Goal: Task Accomplishment & Management: Complete application form

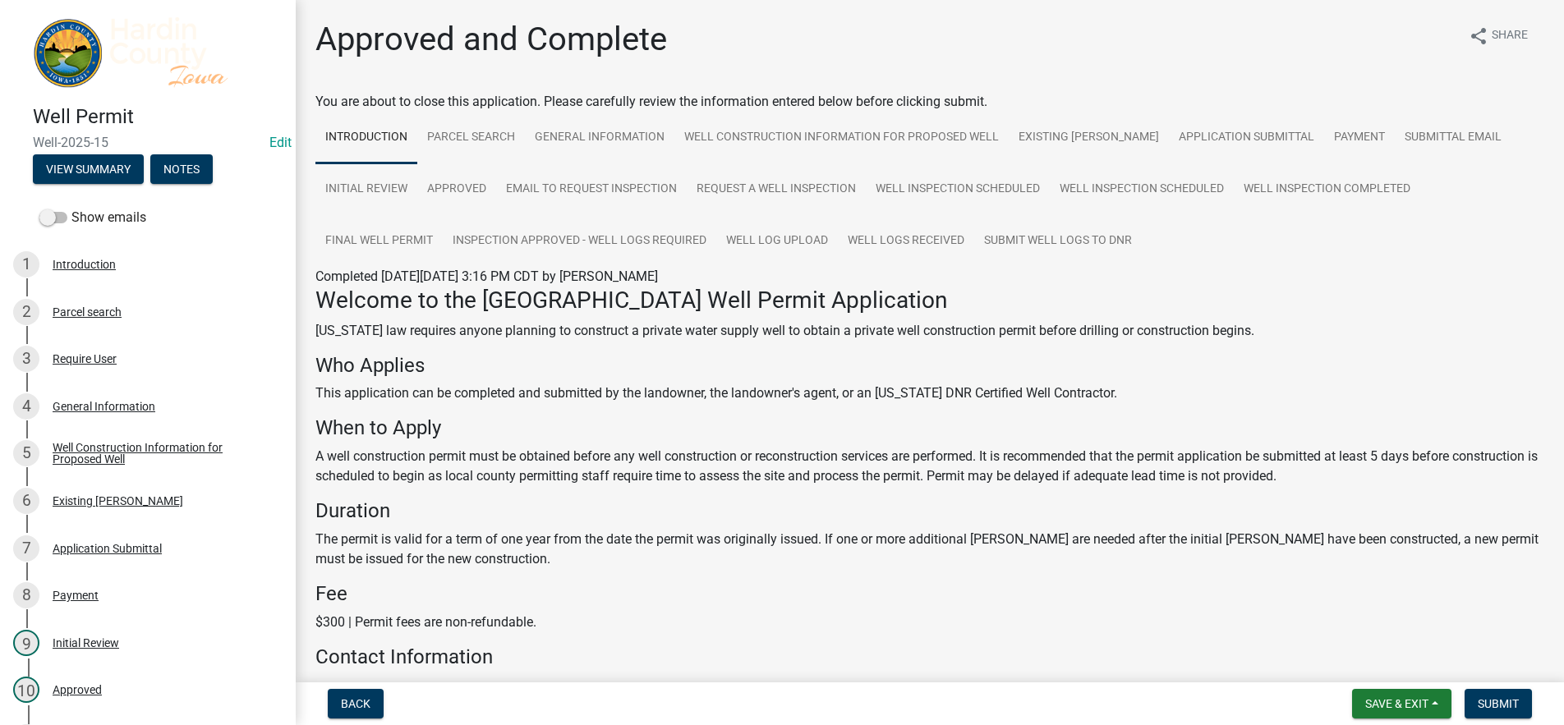
scroll to position [228, 0]
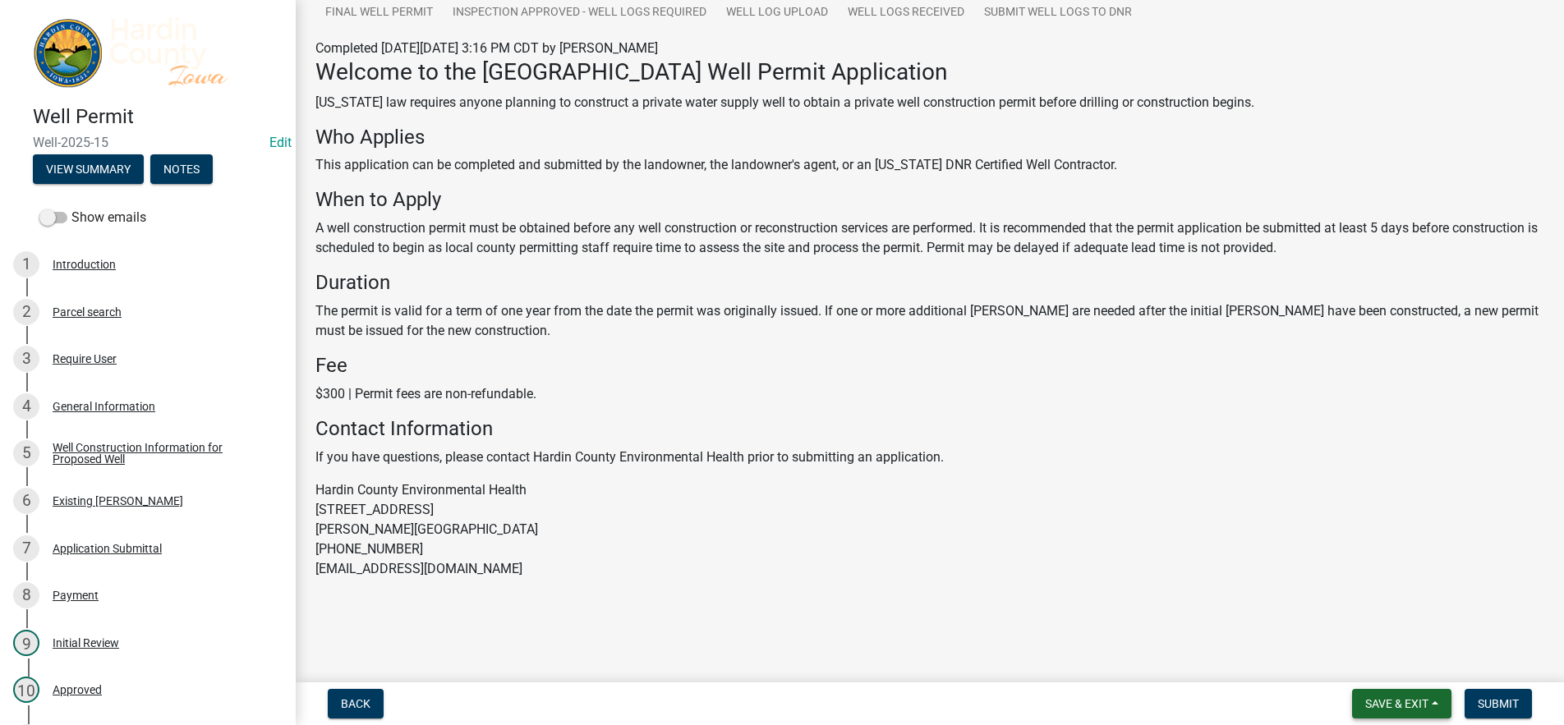
click at [1385, 699] on span "Save & Exit" at bounding box center [1396, 703] width 63 height 13
click at [1366, 664] on button "Save & Exit" at bounding box center [1385, 660] width 131 height 39
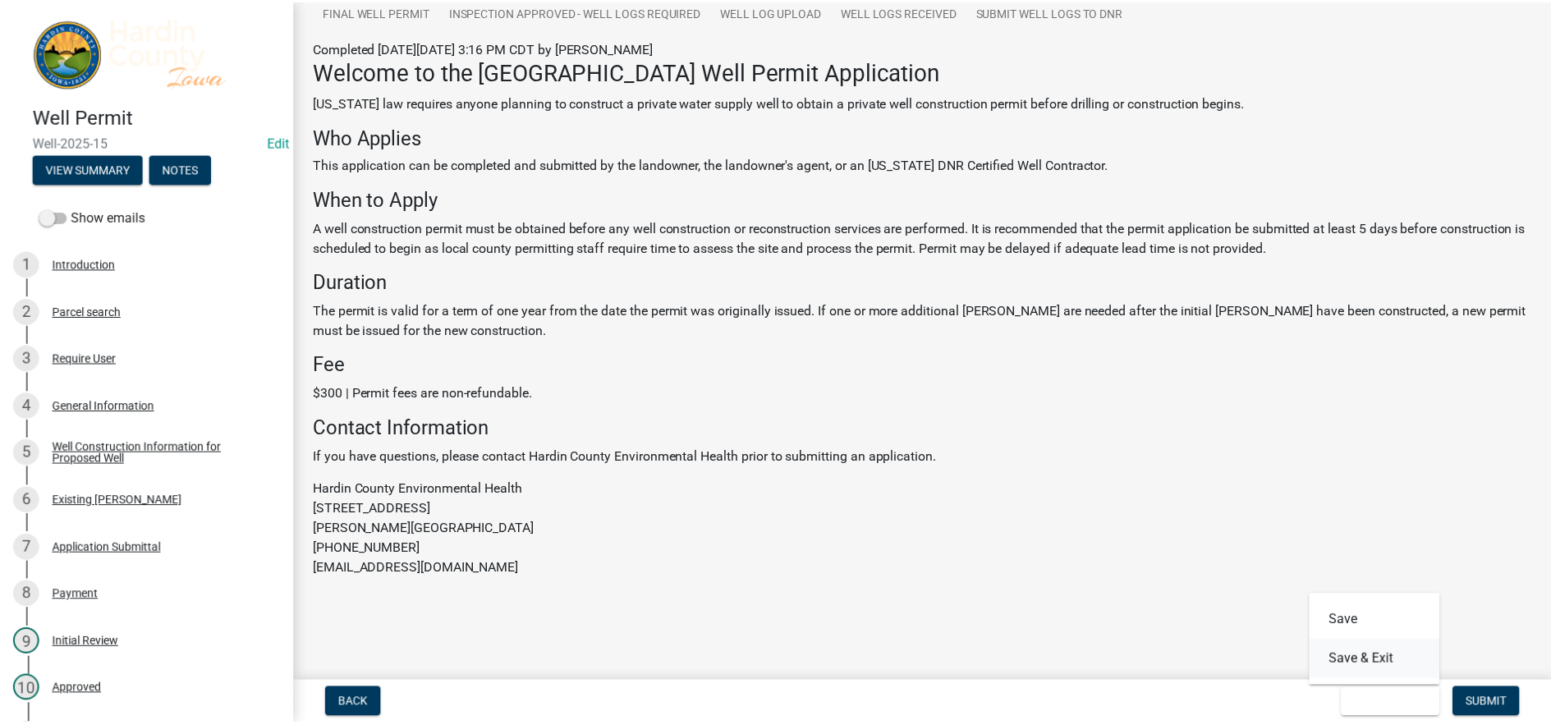
scroll to position [0, 0]
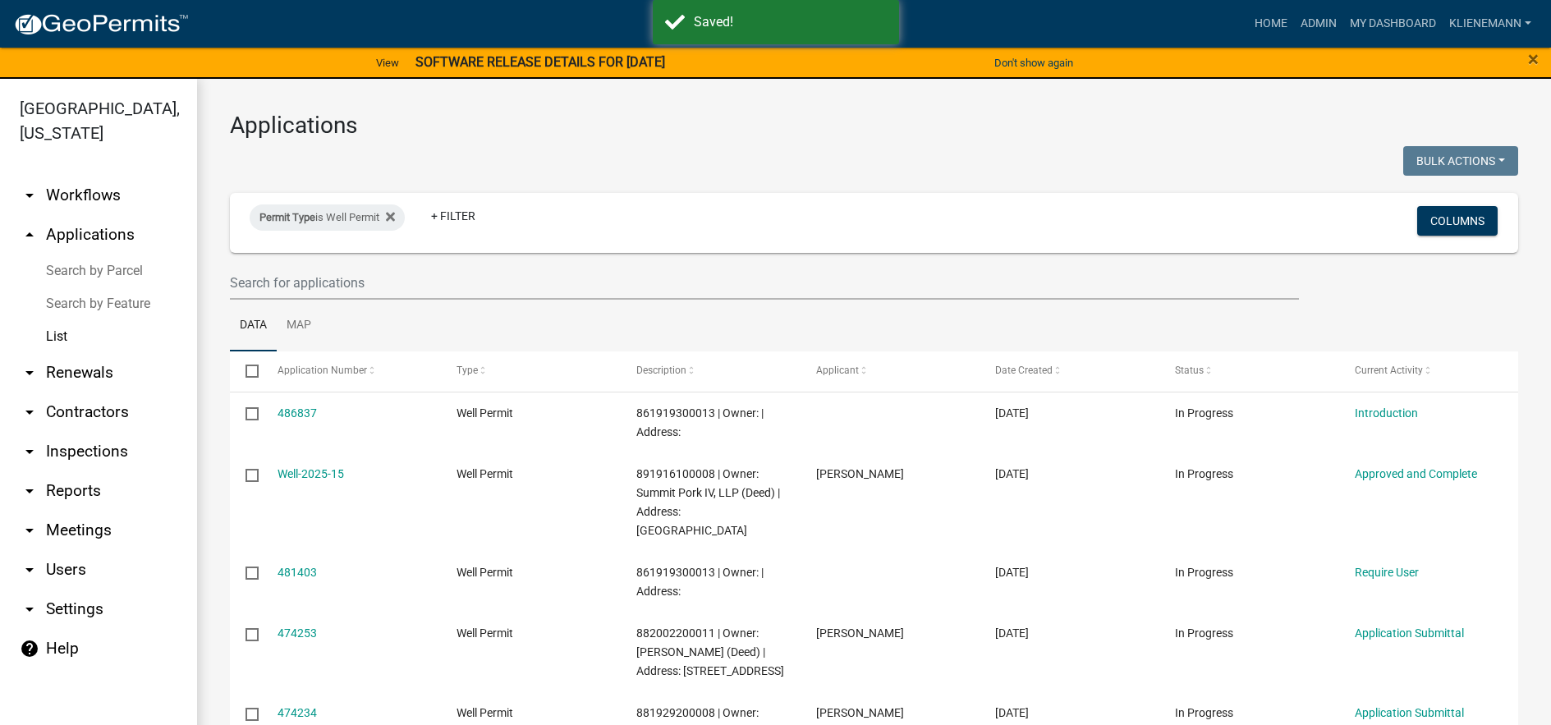
click at [490, 327] on ul "Data Map" at bounding box center [874, 326] width 1289 height 52
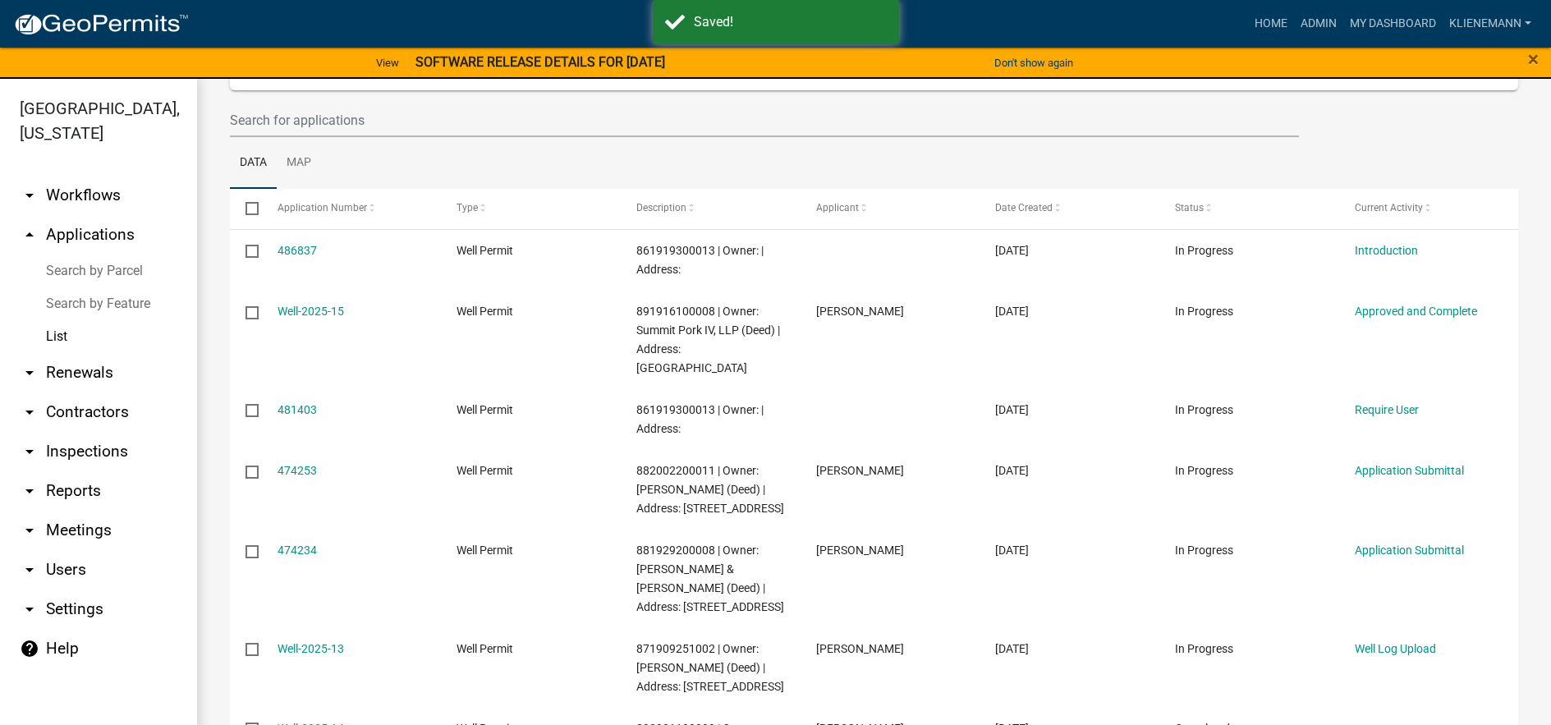
scroll to position [164, 0]
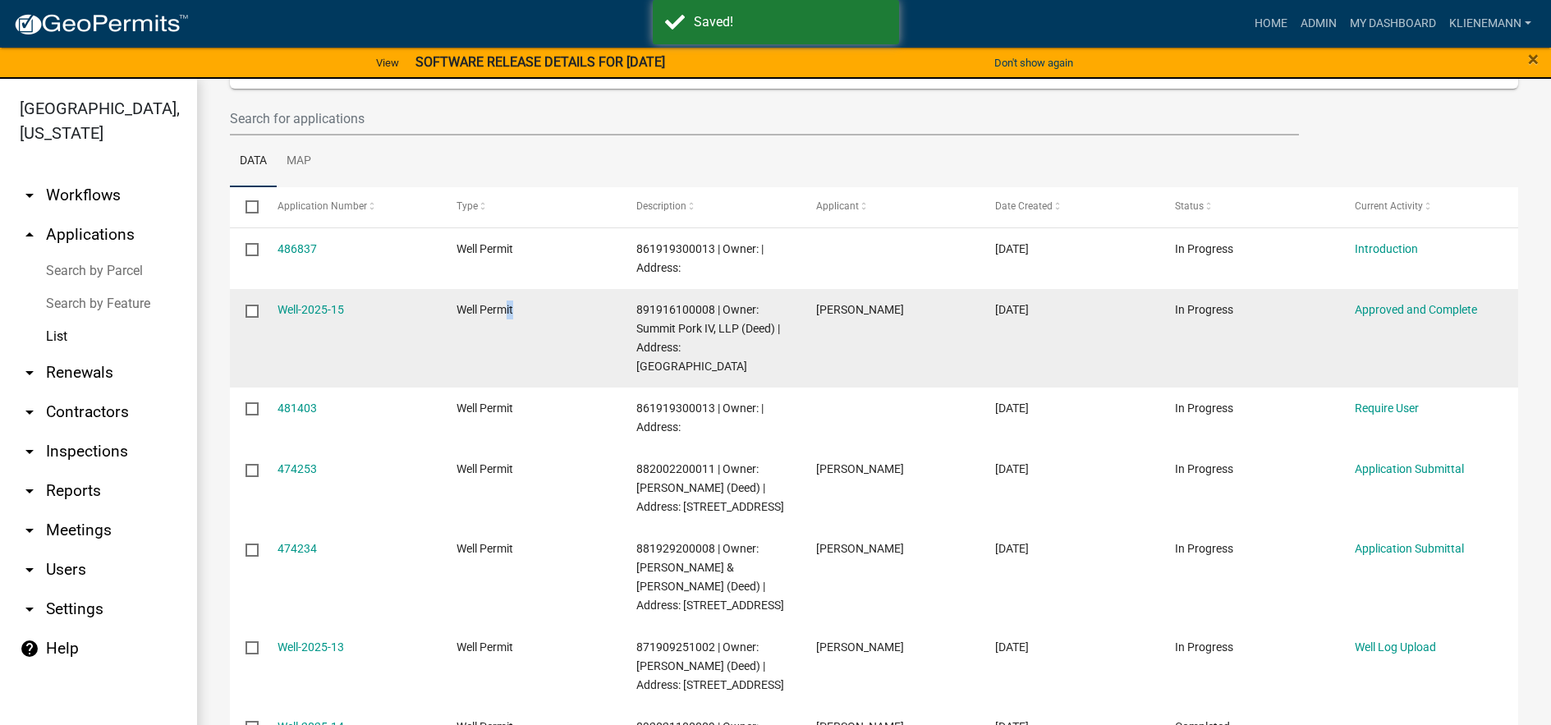
drag, startPoint x: 575, startPoint y: 312, endPoint x: 504, endPoint y: 379, distance: 97.0
click at [504, 379] on datatable-body-cell "Well Permit" at bounding box center [531, 338] width 180 height 99
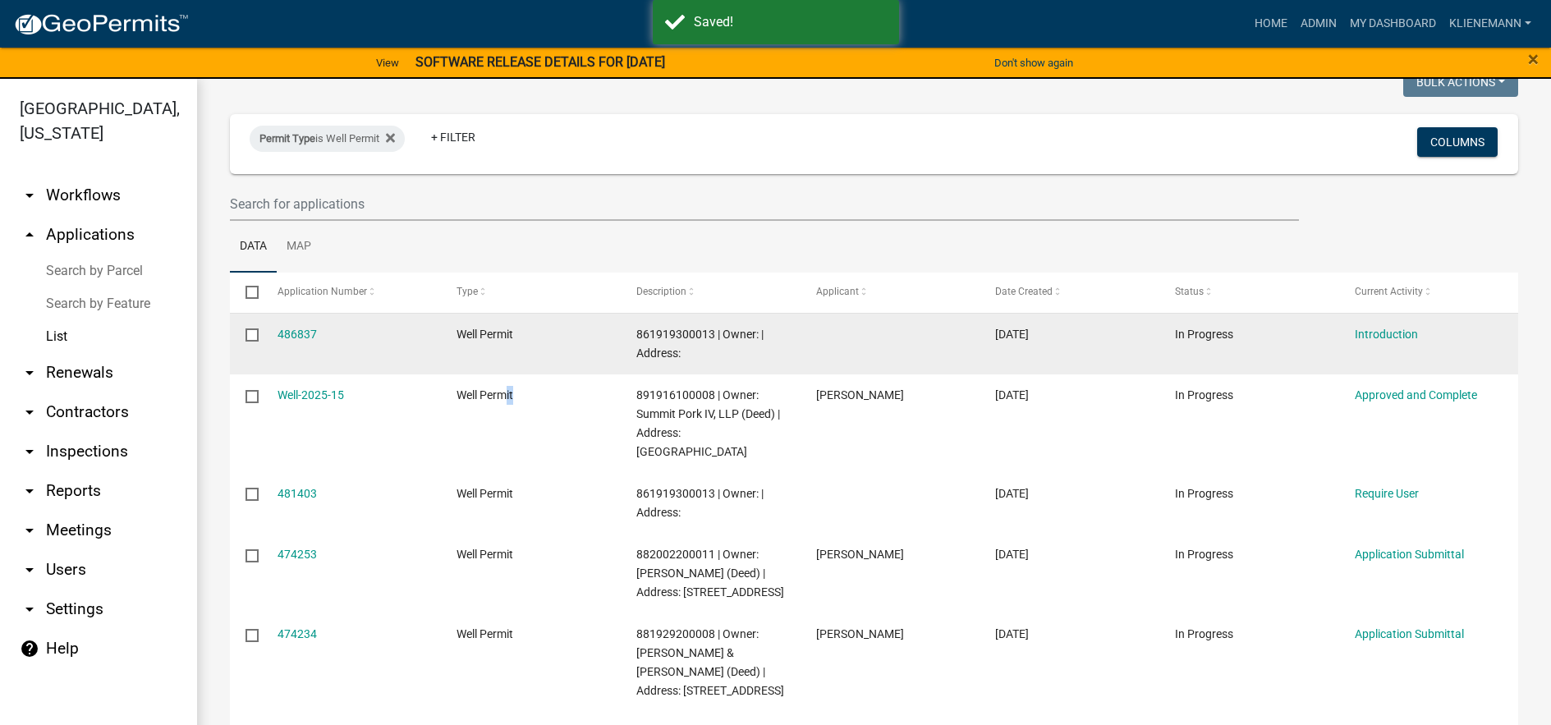
scroll to position [0, 0]
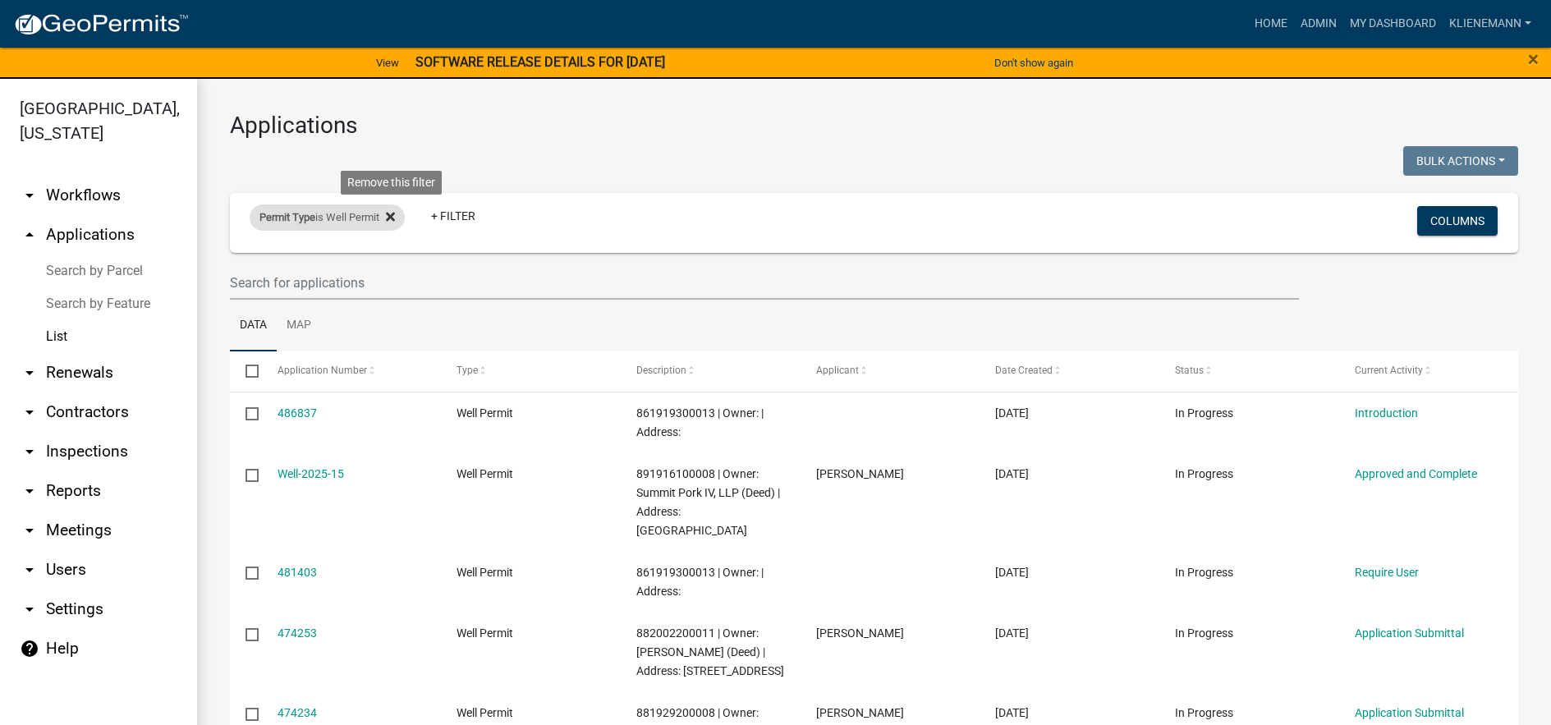
click at [395, 217] on icon at bounding box center [390, 217] width 9 height 9
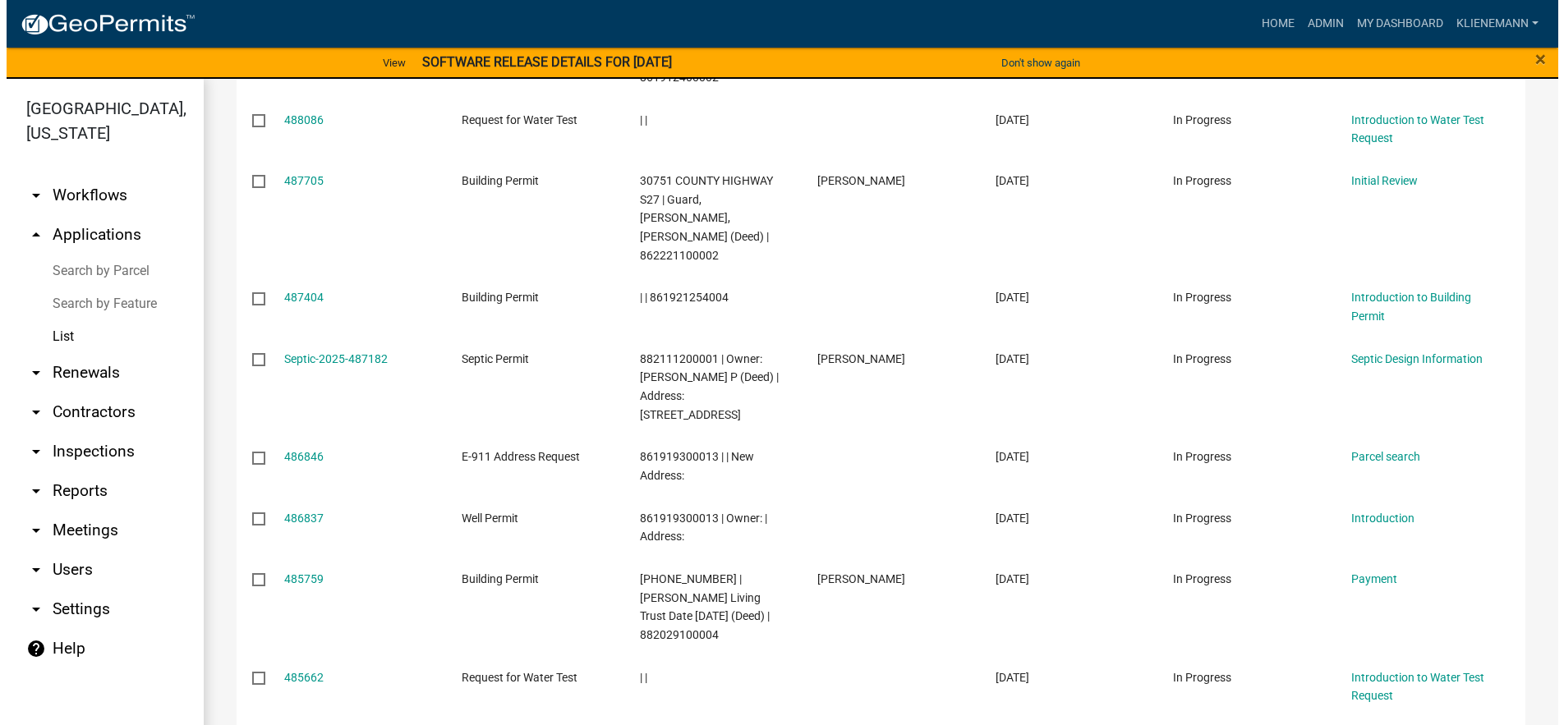
scroll to position [246, 0]
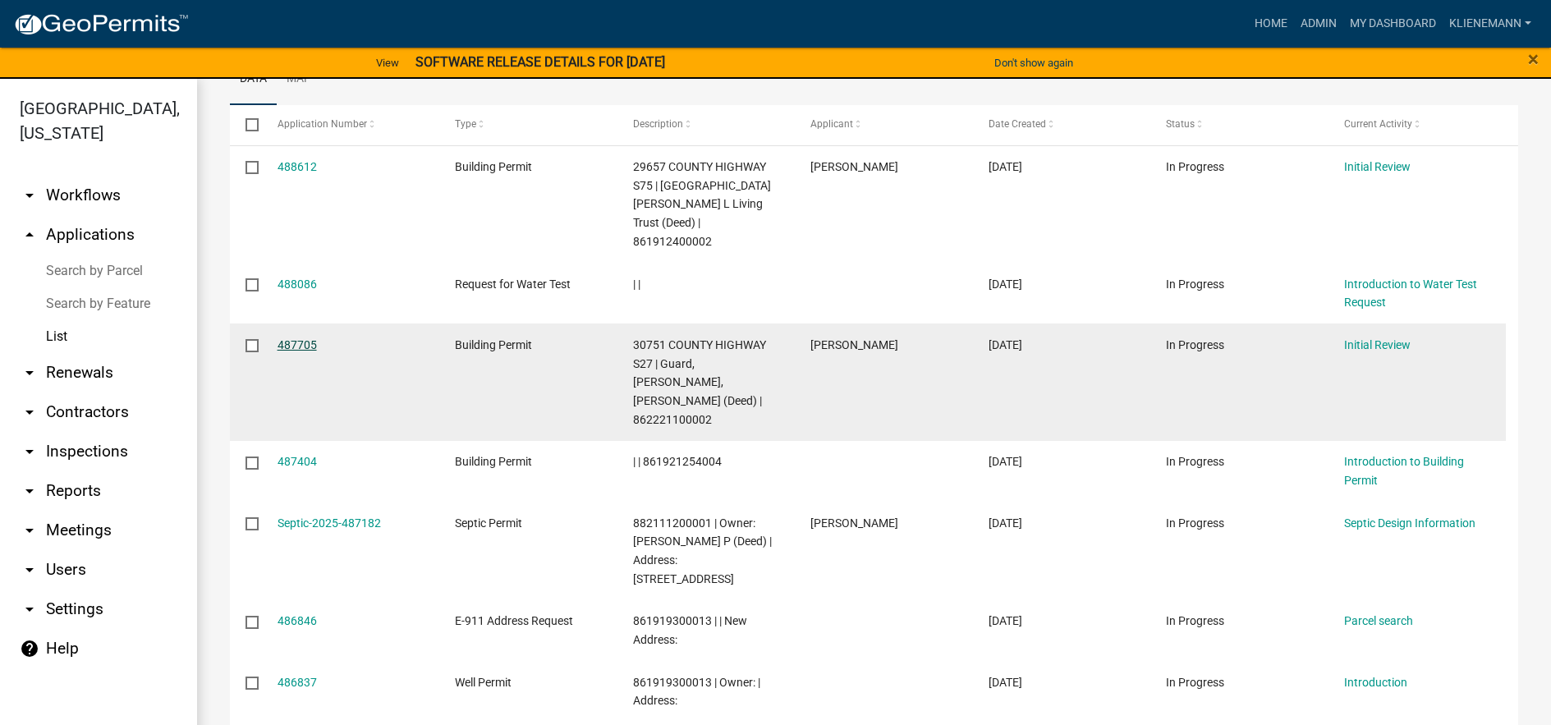
click at [287, 338] on link "487705" at bounding box center [297, 344] width 39 height 13
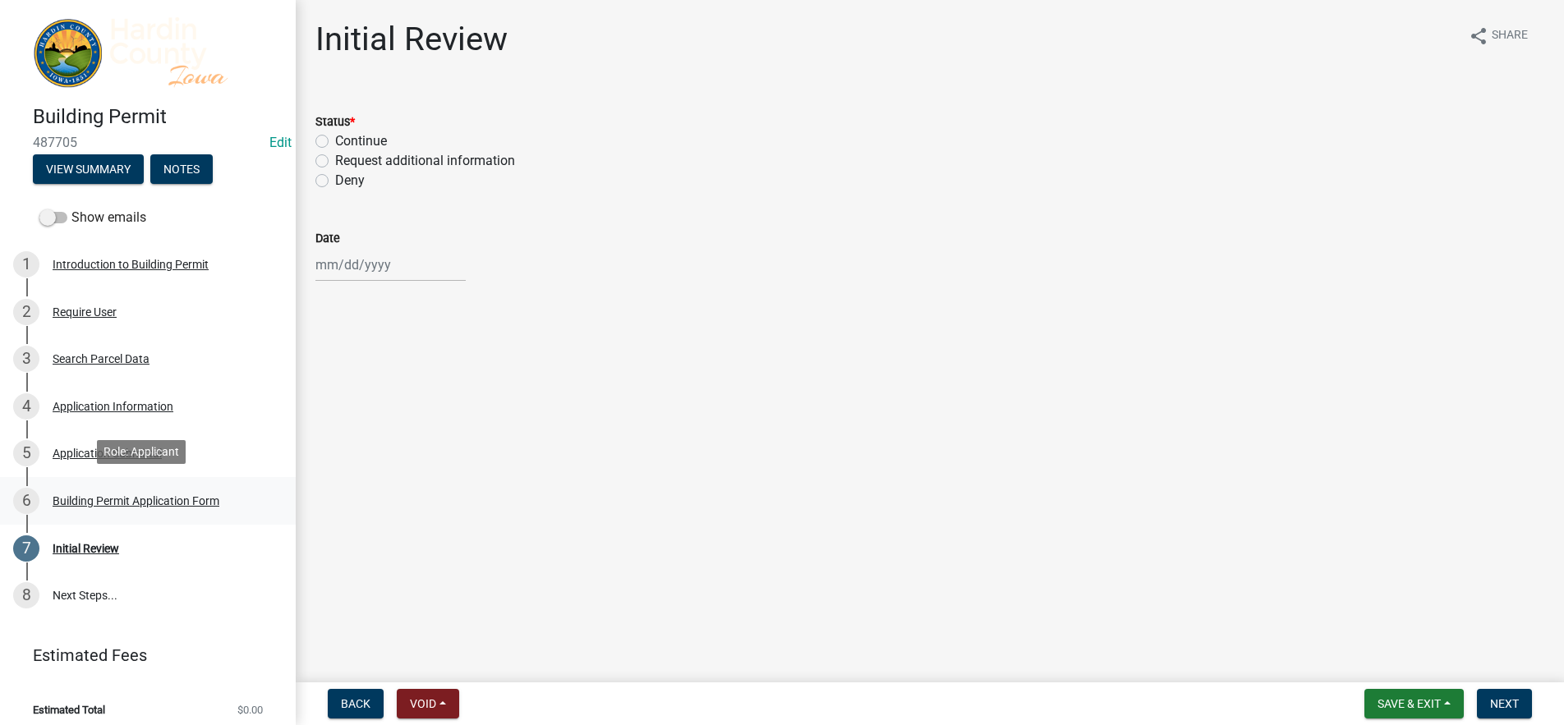
click at [168, 488] on div "6 Building Permit Application Form" at bounding box center [141, 501] width 256 height 26
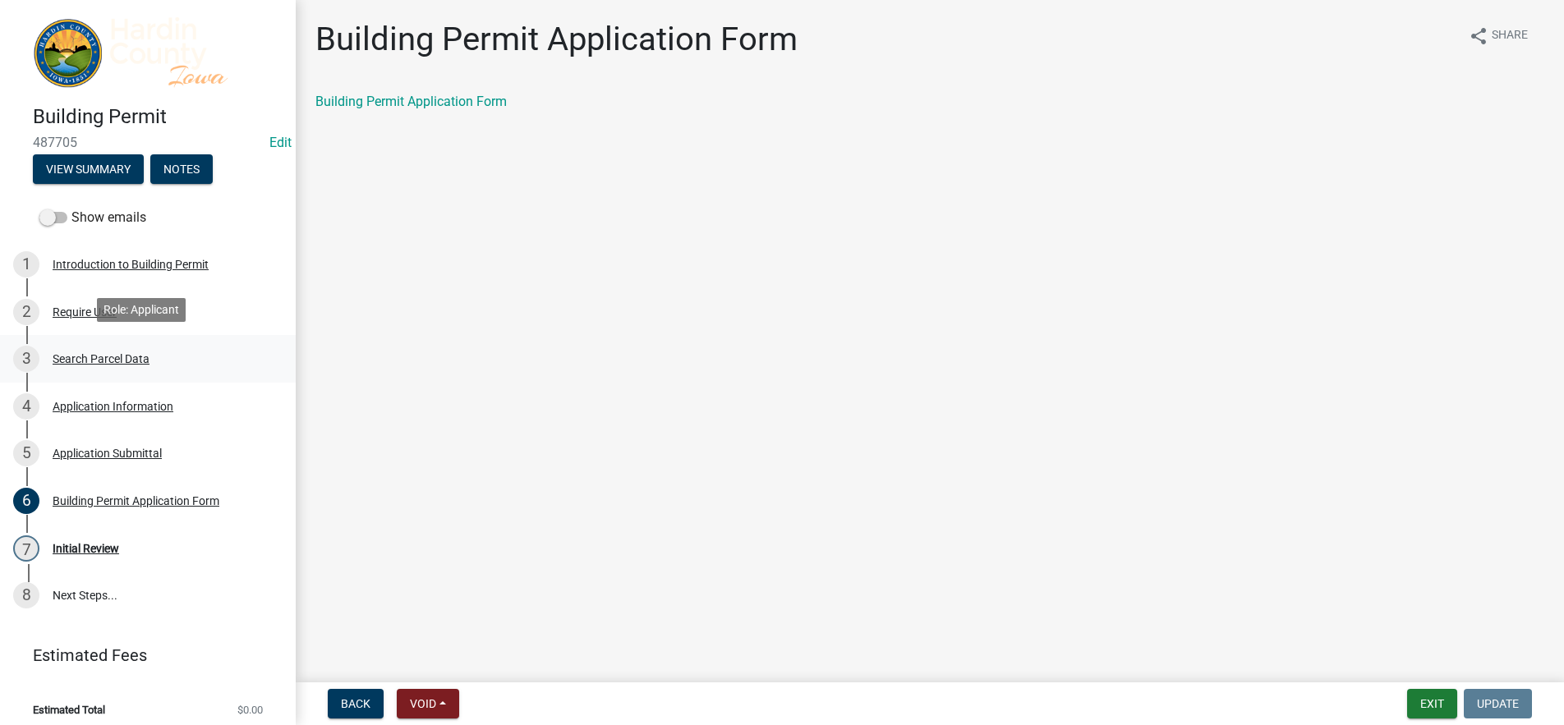
click at [165, 372] on link "3 Search Parcel Data" at bounding box center [148, 359] width 296 height 48
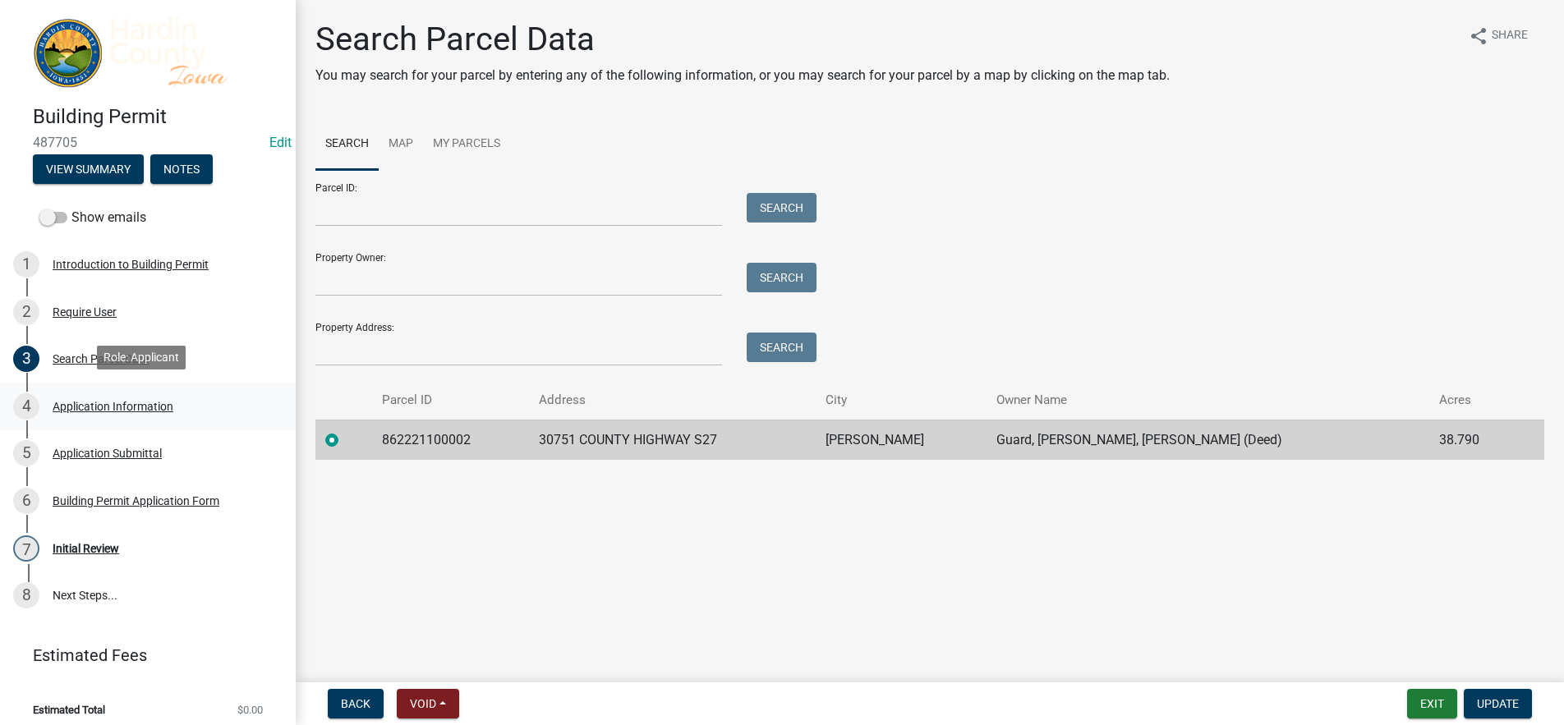
click at [161, 409] on div "4 Application Information" at bounding box center [141, 406] width 256 height 26
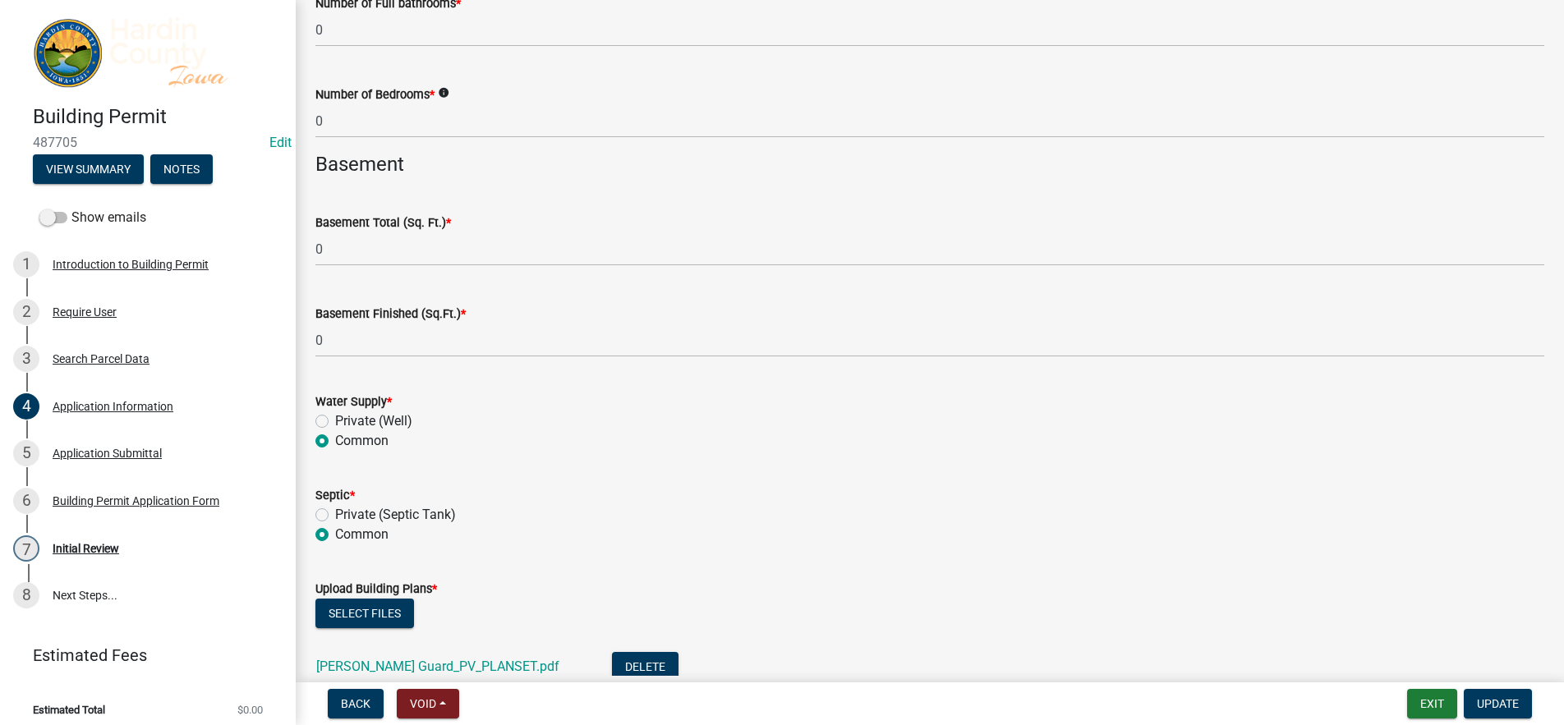
scroll to position [4237, 0]
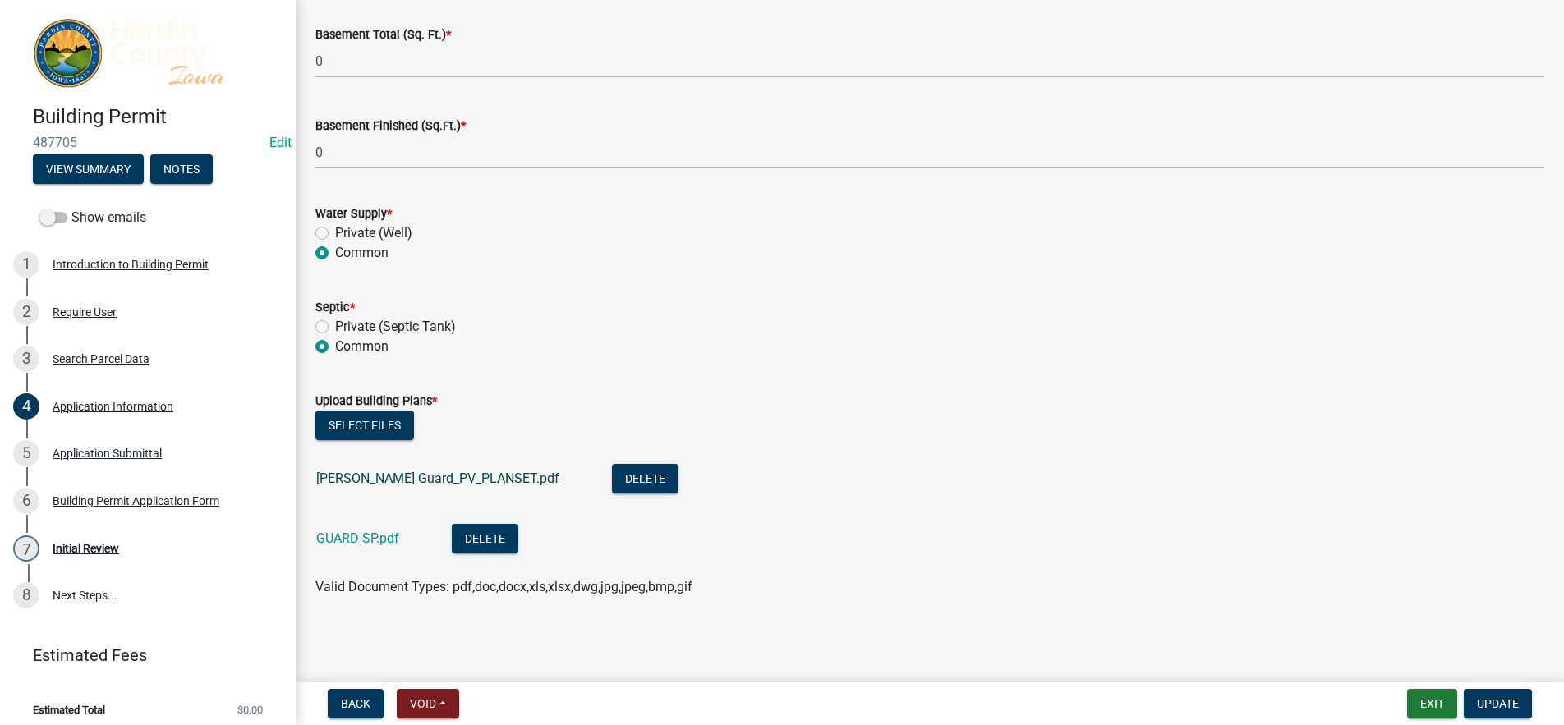
click at [428, 480] on link "[PERSON_NAME] Guard_PV_PLANSET.pdf" at bounding box center [437, 479] width 243 height 16
click at [356, 535] on link "GUARD SP.pdf" at bounding box center [357, 539] width 83 height 16
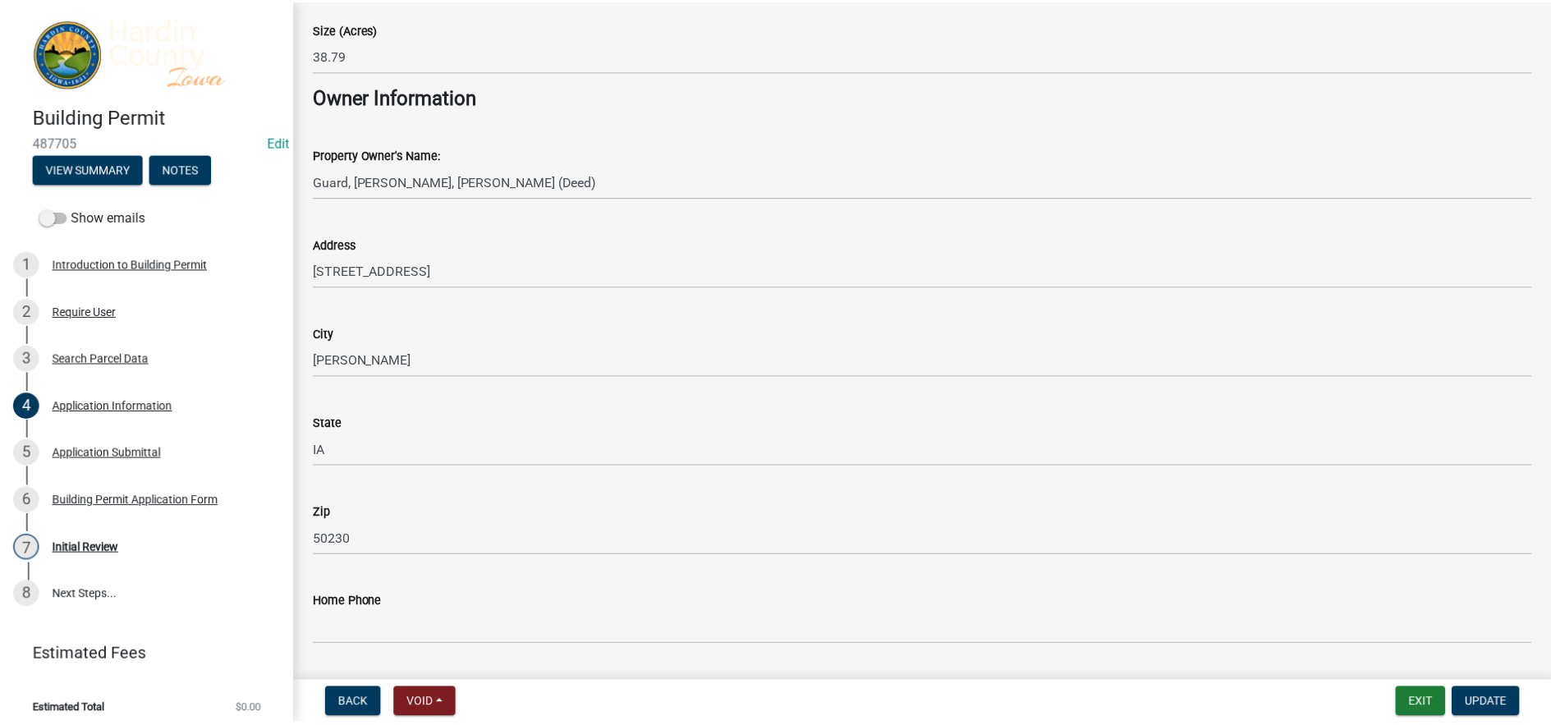
scroll to position [623, 0]
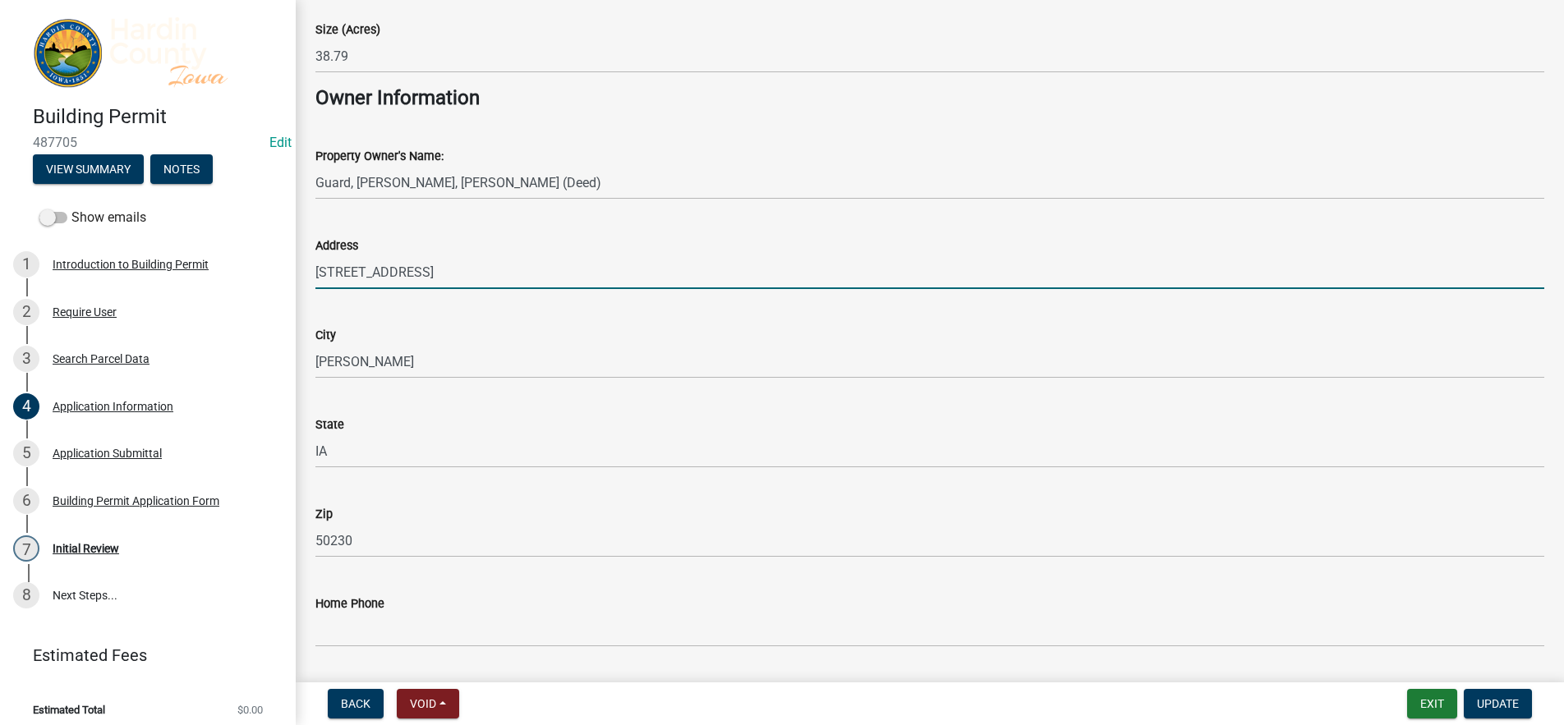
drag, startPoint x: 505, startPoint y: 281, endPoint x: 317, endPoint y: 267, distance: 188.6
click at [317, 267] on input "[STREET_ADDRESS]" at bounding box center [929, 272] width 1229 height 34
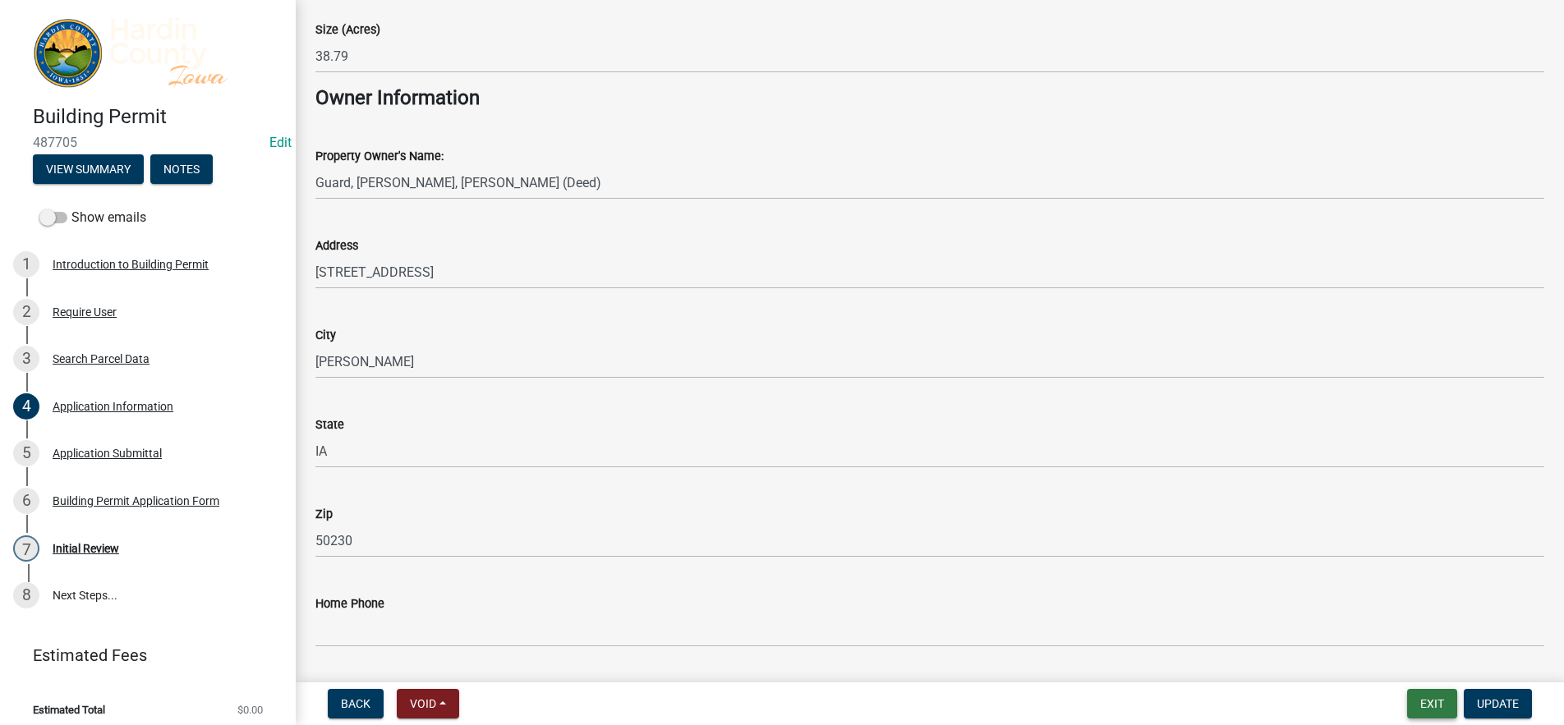
click at [1419, 710] on button "Exit" at bounding box center [1432, 704] width 50 height 30
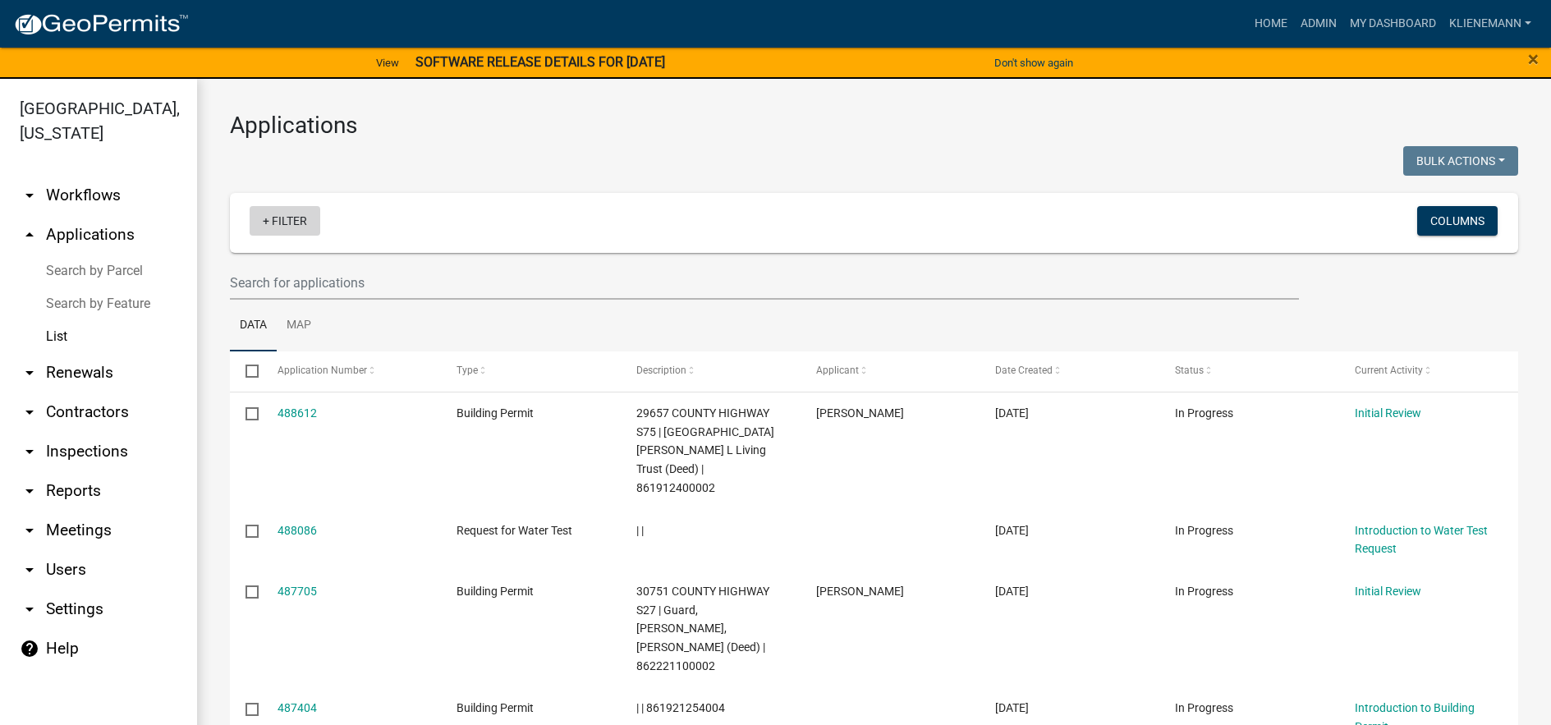
click at [312, 223] on link "+ Filter" at bounding box center [285, 221] width 71 height 30
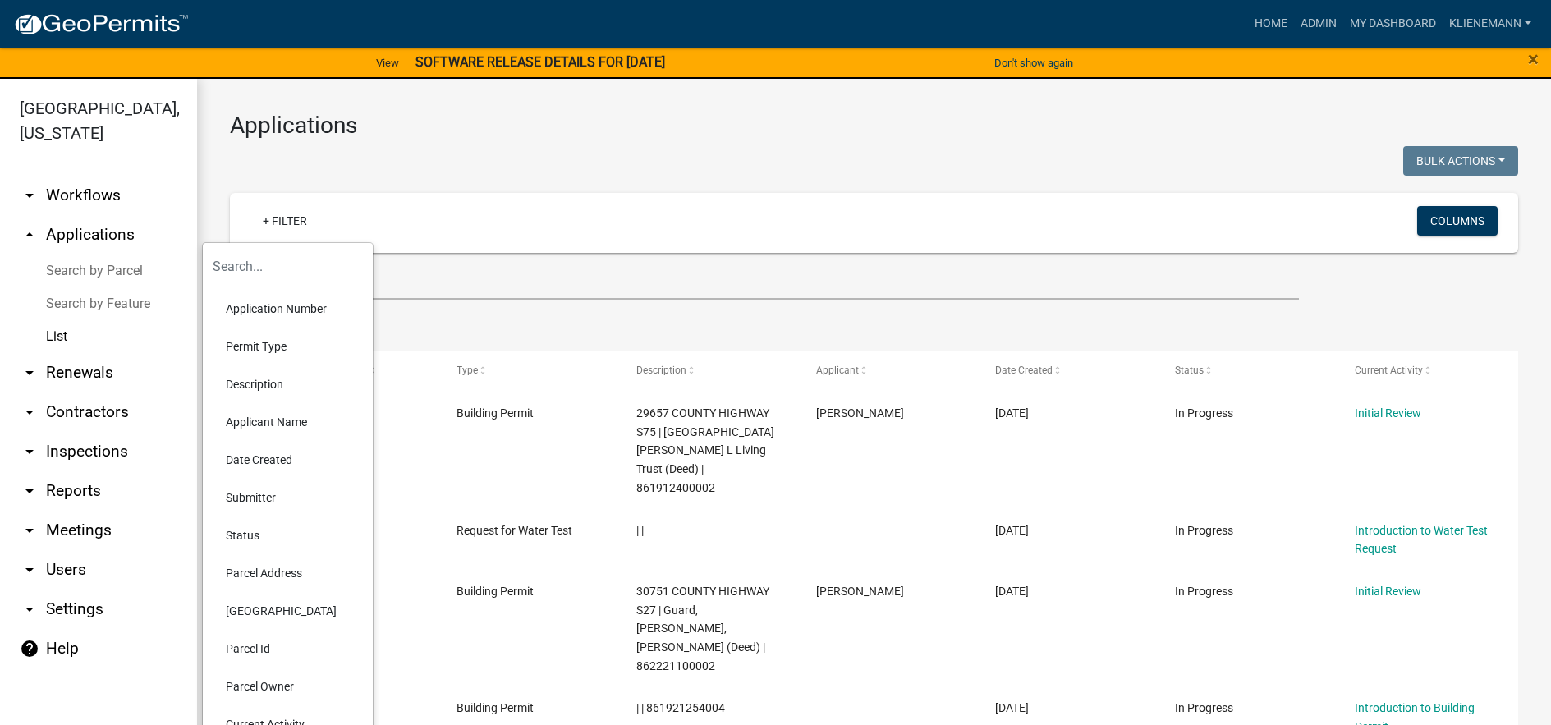
click at [291, 424] on li "Applicant Name" at bounding box center [288, 422] width 150 height 38
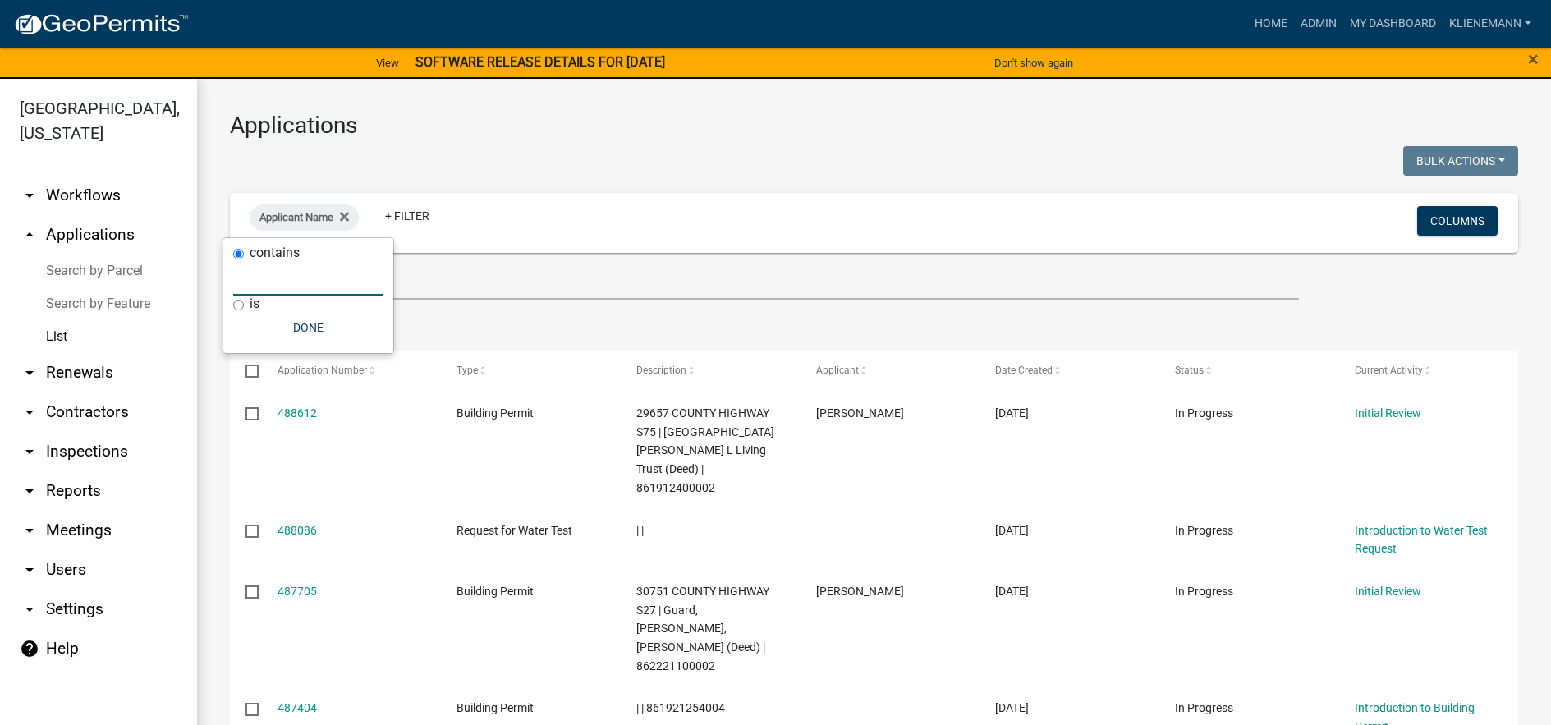
click at [323, 289] on input "text" at bounding box center [308, 279] width 150 height 34
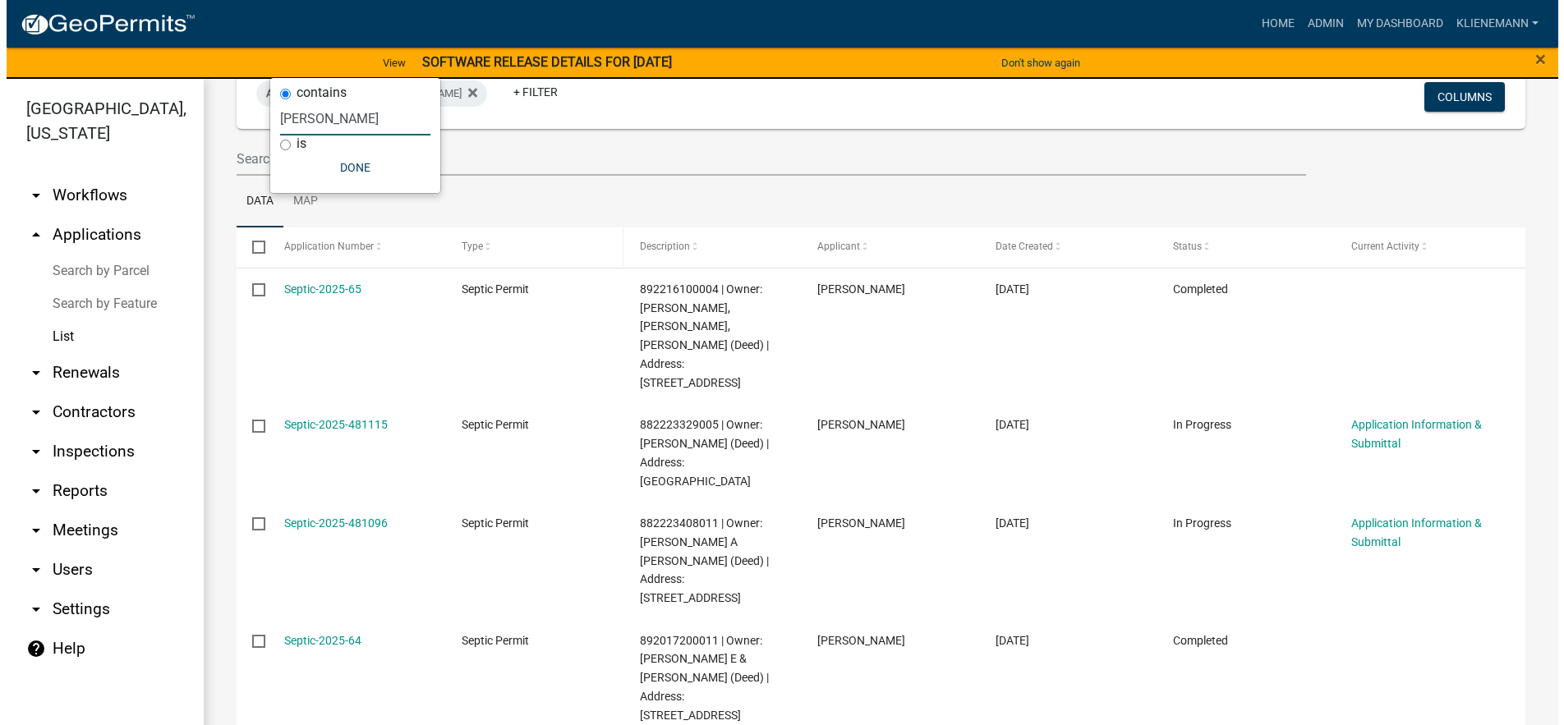
scroll to position [164, 0]
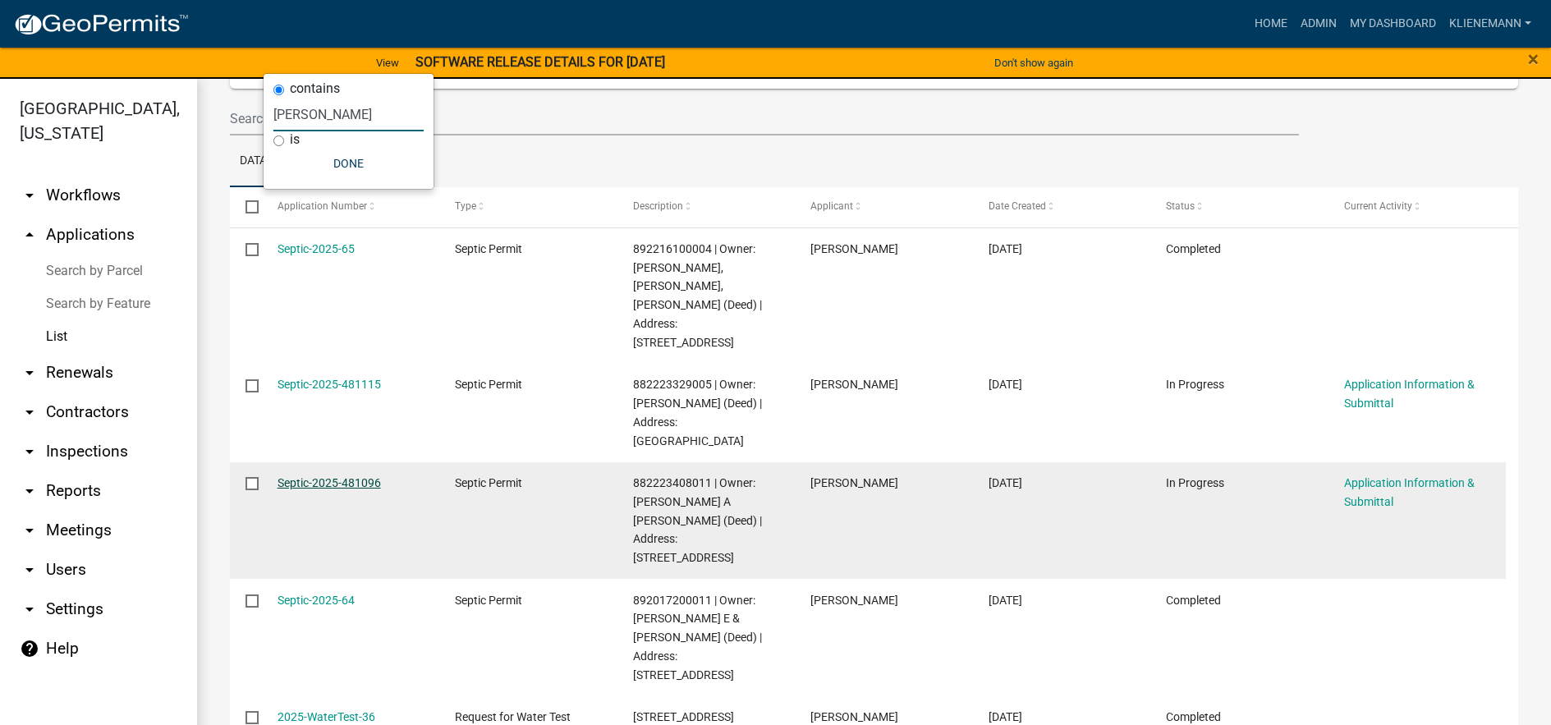
type input "[PERSON_NAME]"
click at [313, 476] on link "Septic-2025-481096" at bounding box center [329, 482] width 103 height 13
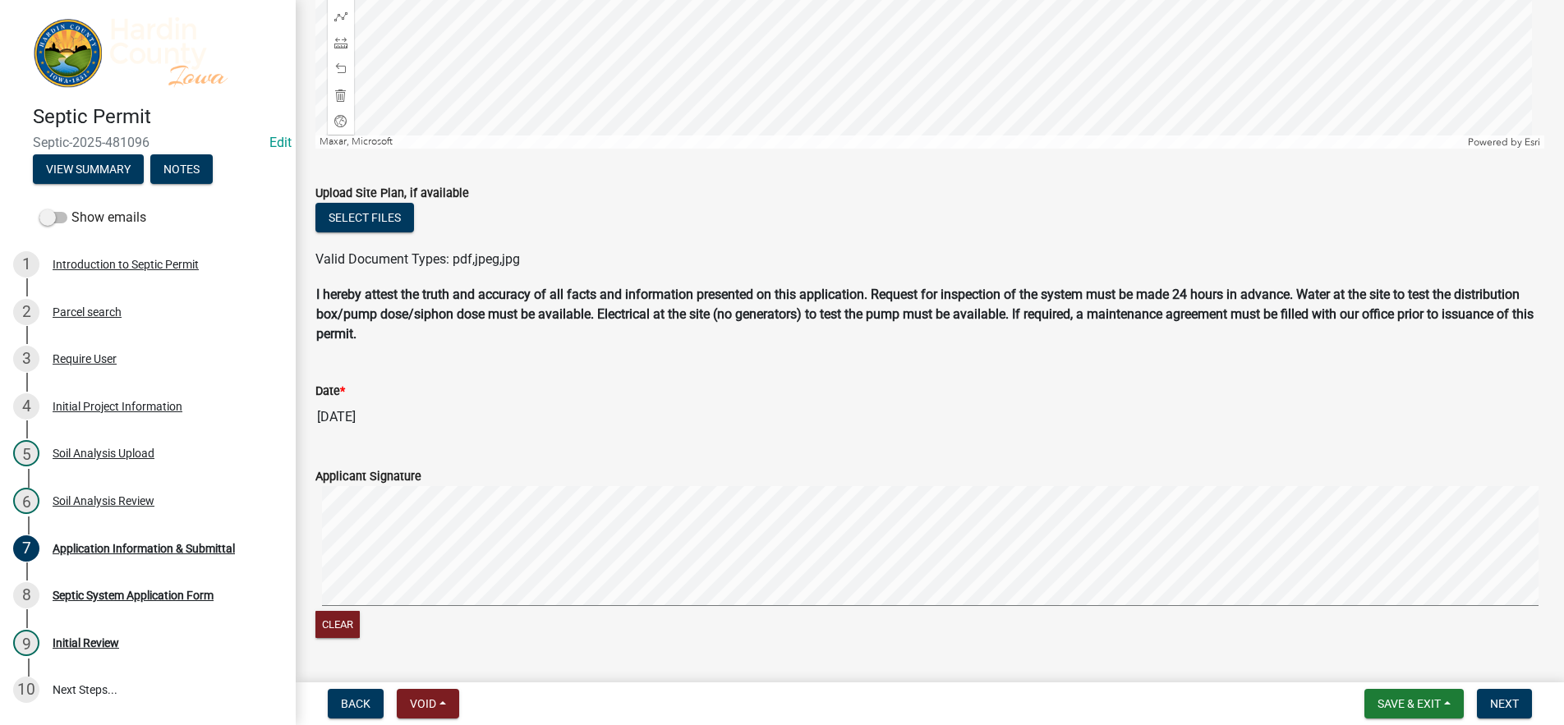
scroll to position [1474, 0]
